Goal: Find specific page/section: Find specific page/section

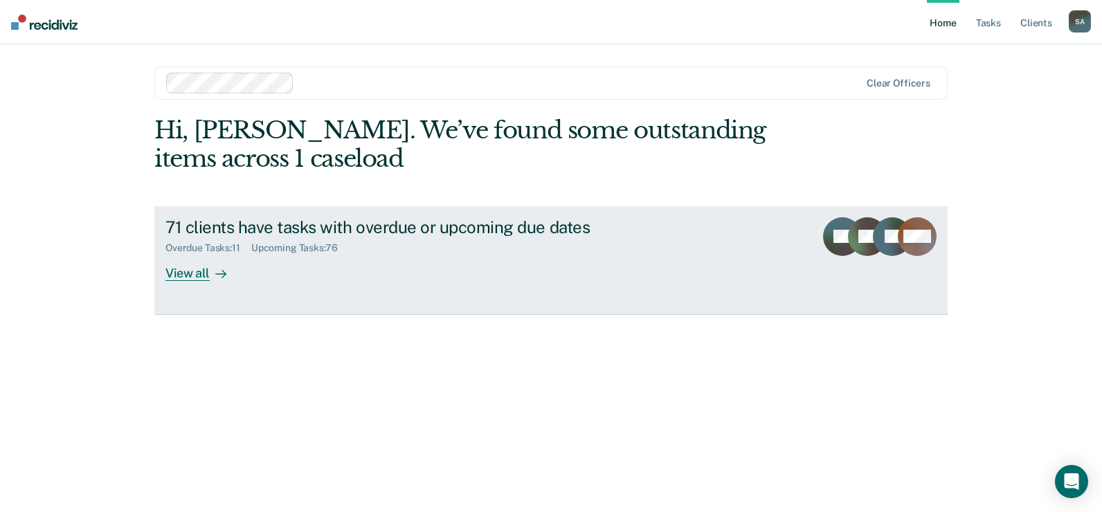
click at [203, 278] on div "View all" at bounding box center [204, 267] width 78 height 27
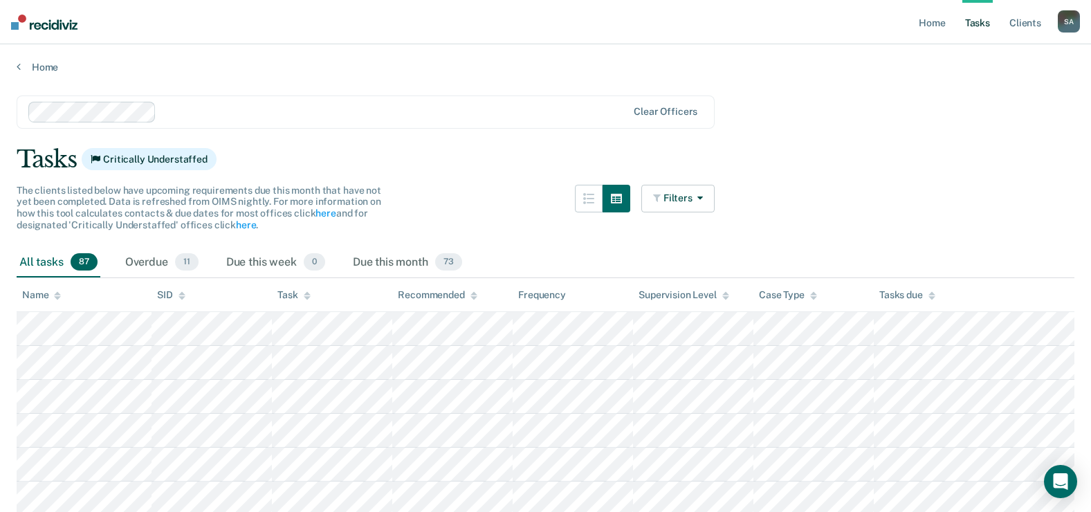
click at [57, 290] on div at bounding box center [57, 295] width 7 height 12
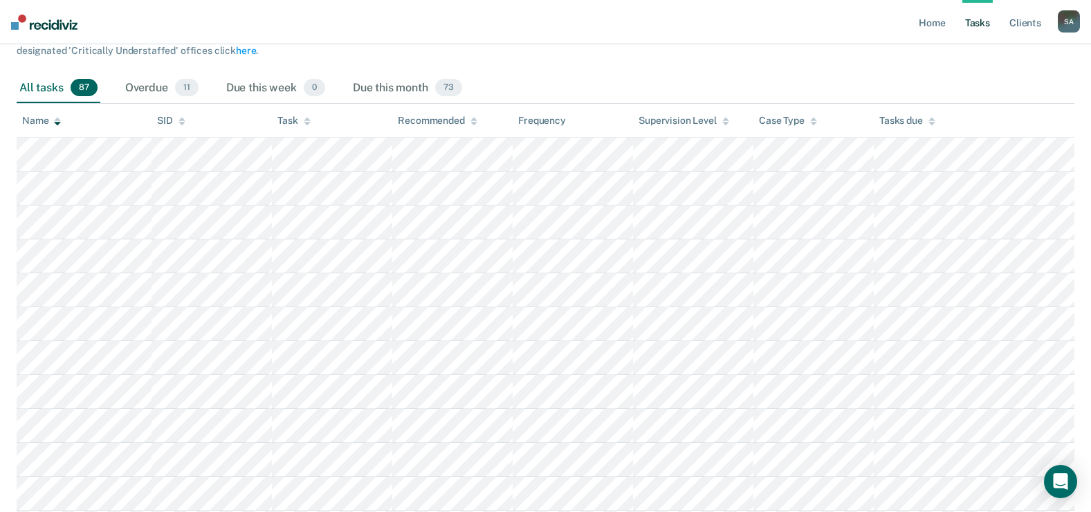
scroll to position [208, 0]
